Goal: Task Accomplishment & Management: Manage account settings

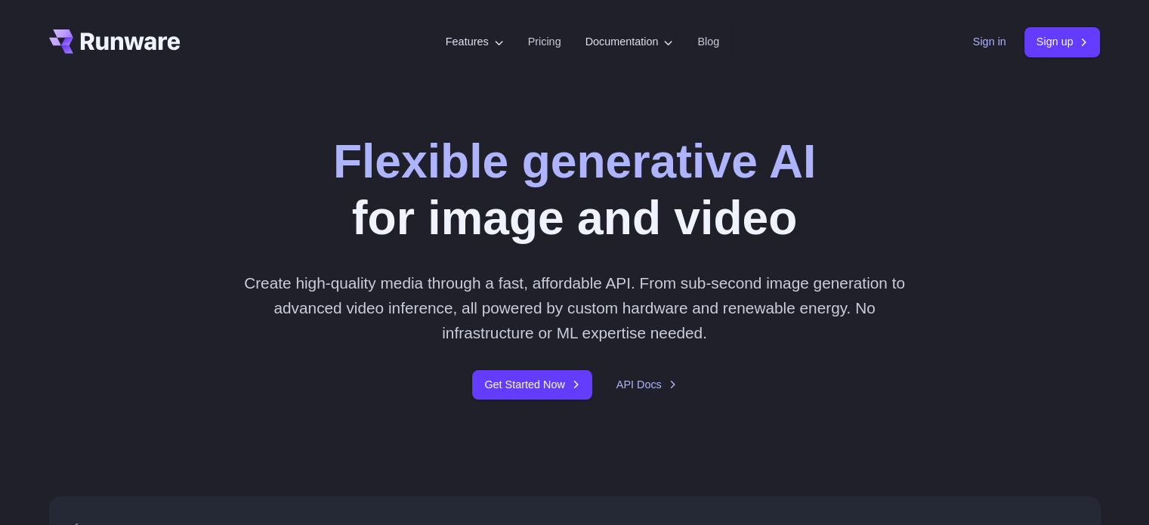
click at [991, 44] on link "Sign in" at bounding box center [989, 41] width 33 height 17
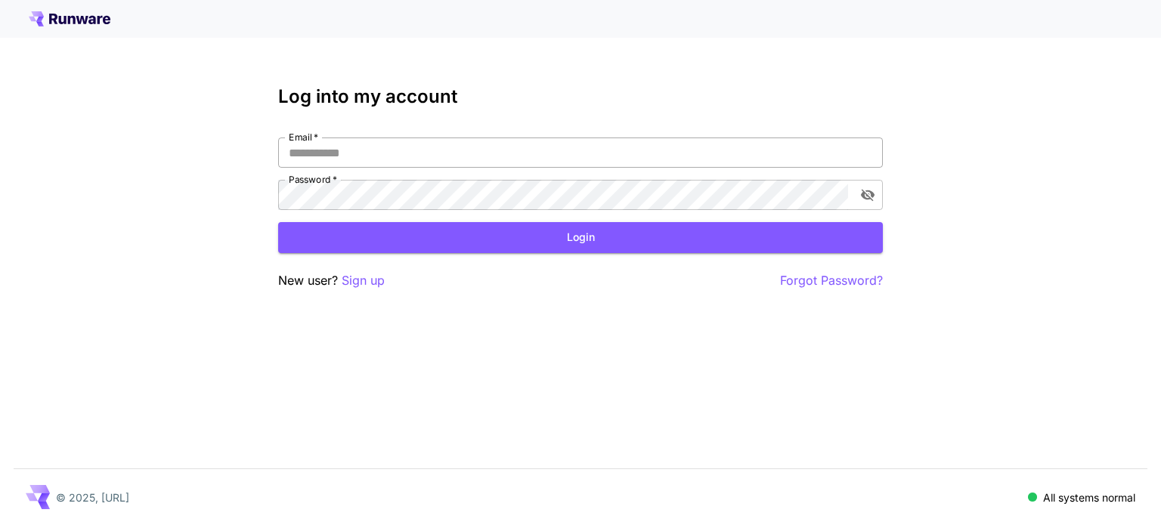
type input "**********"
click at [432, 151] on input "**********" at bounding box center [580, 153] width 605 height 30
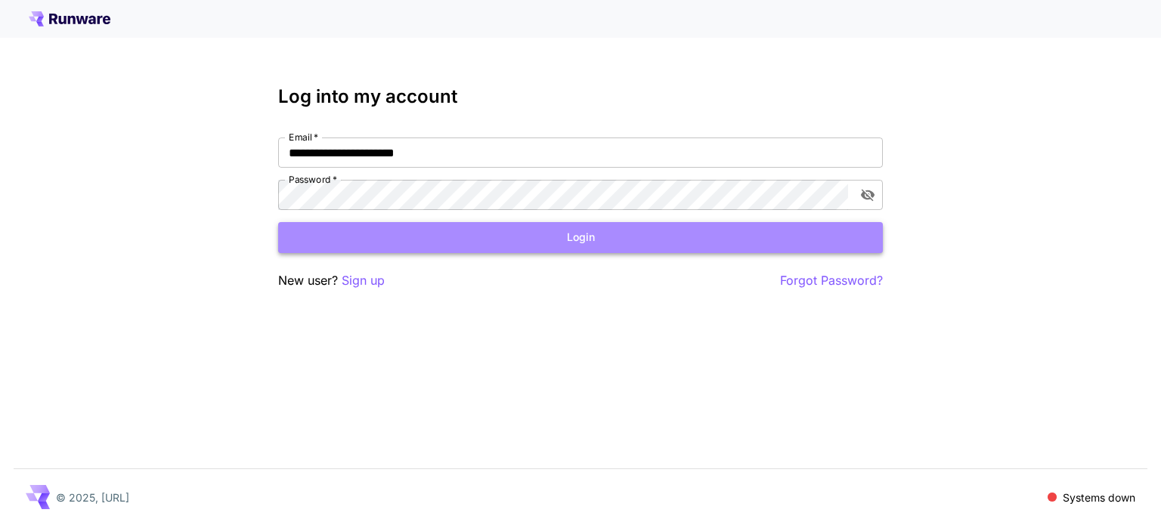
click at [308, 241] on button "Login" at bounding box center [580, 237] width 605 height 31
